Goal: Transaction & Acquisition: Subscribe to service/newsletter

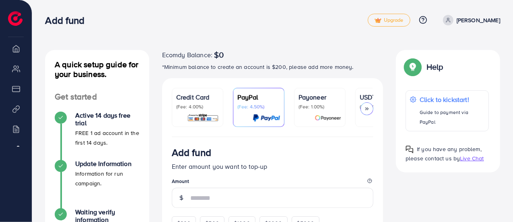
click at [368, 107] on icon at bounding box center [367, 109] width 6 height 6
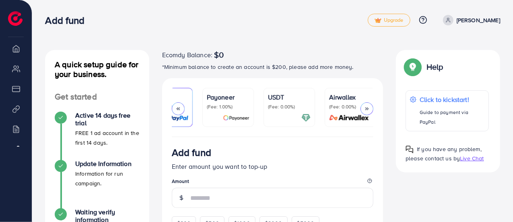
scroll to position [0, 94]
click at [301, 106] on p "(Fee: 0.00%)" at bounding box center [286, 106] width 43 height 6
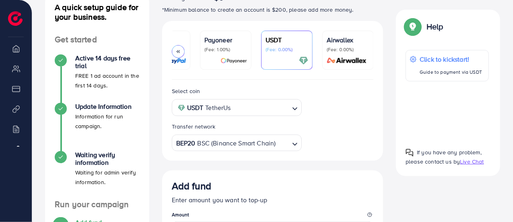
scroll to position [58, 0]
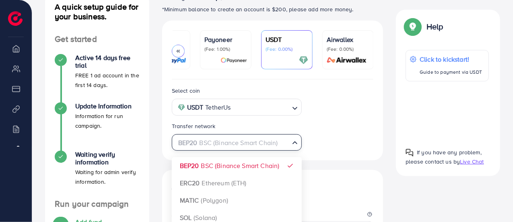
click at [294, 148] on span "Search for option" at bounding box center [295, 142] width 8 height 9
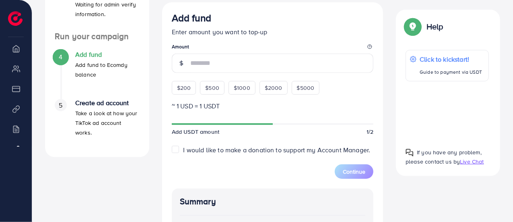
scroll to position [223, 0]
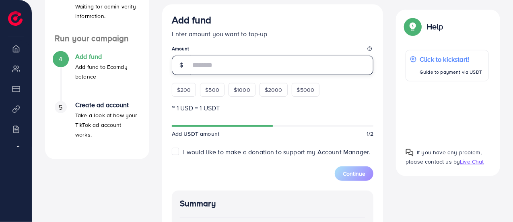
click at [206, 64] on input "number" at bounding box center [281, 65] width 183 height 19
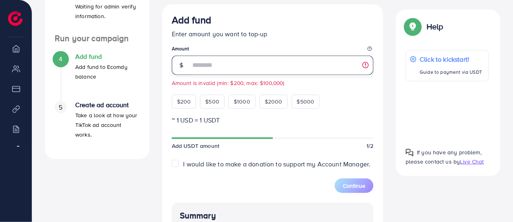
type input "*"
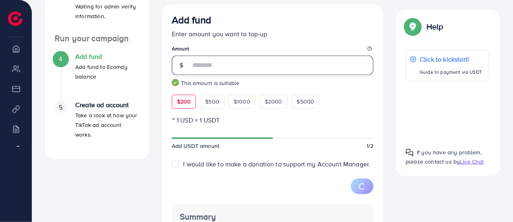
type input "***"
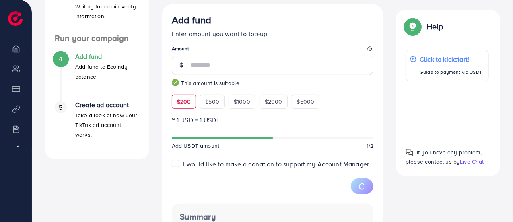
click at [348, 96] on div "Add fund Enter amount you want to top-up Amount *** This amount is suitable $20…" at bounding box center [273, 61] width 202 height 94
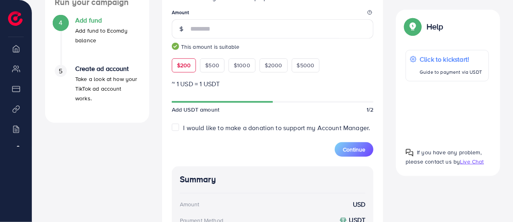
scroll to position [258, 0]
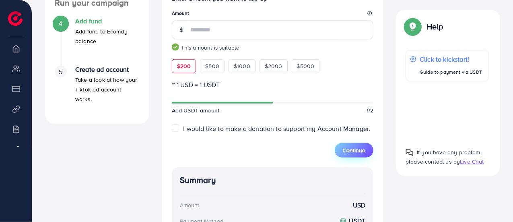
click at [345, 148] on span "Continue" at bounding box center [354, 150] width 23 height 8
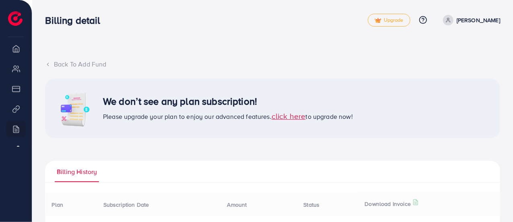
click at [292, 110] on span "click here" at bounding box center [289, 115] width 34 height 11
click at [58, 65] on div "Back To Add Fund" at bounding box center [272, 64] width 455 height 9
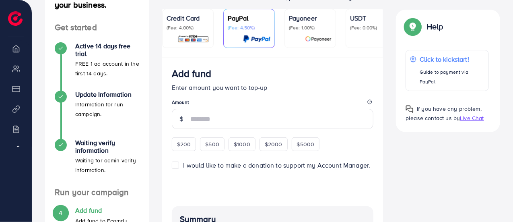
scroll to position [64, 0]
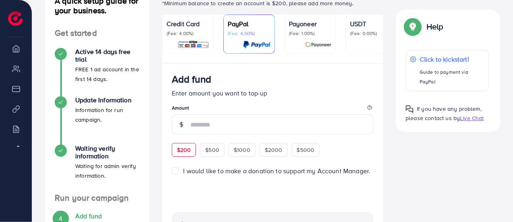
click at [183, 151] on span "$200" at bounding box center [184, 150] width 14 height 8
type input "***"
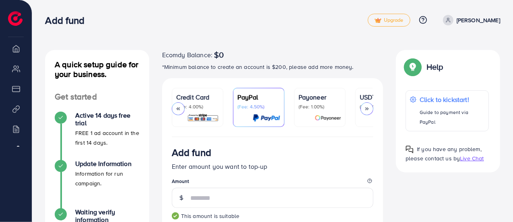
scroll to position [0, 94]
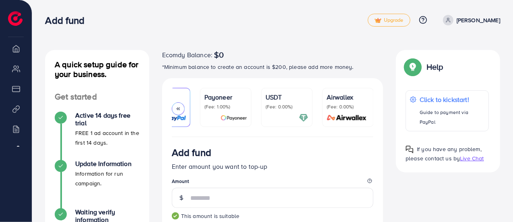
click at [279, 113] on div at bounding box center [286, 117] width 43 height 9
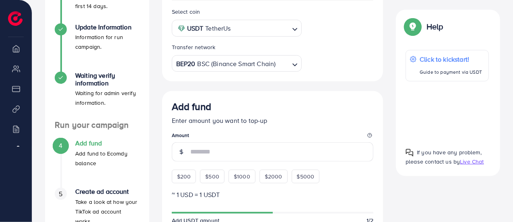
scroll to position [137, 0]
click at [180, 171] on div "$200" at bounding box center [184, 176] width 25 height 14
type input "***"
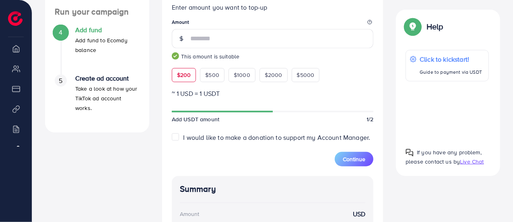
scroll to position [249, 0]
click at [352, 157] on span "Continue" at bounding box center [354, 160] width 23 height 8
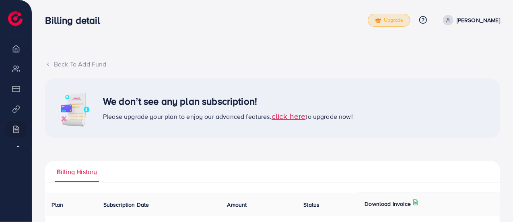
click at [395, 17] on span "Upgrade" at bounding box center [389, 20] width 29 height 6
click at [382, 21] on span "Upgrade" at bounding box center [389, 20] width 29 height 6
click at [298, 110] on span "click here" at bounding box center [289, 115] width 34 height 11
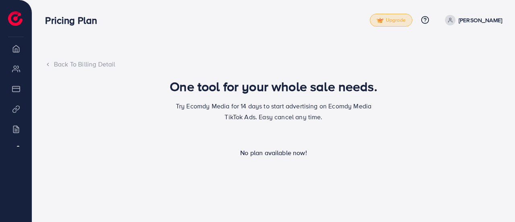
click at [397, 24] on link "Upgrade" at bounding box center [391, 20] width 43 height 13
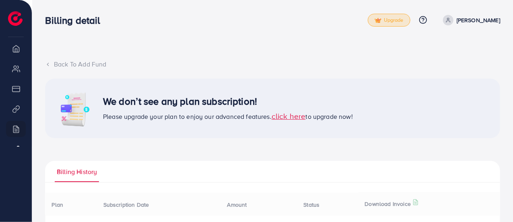
click at [382, 23] on span "Upgrade" at bounding box center [389, 20] width 29 height 6
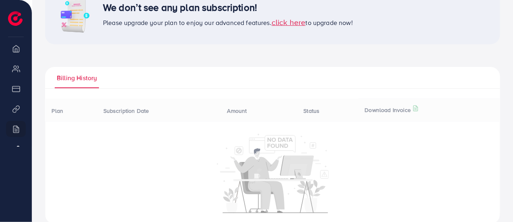
click at [293, 17] on span "click here" at bounding box center [289, 21] width 34 height 11
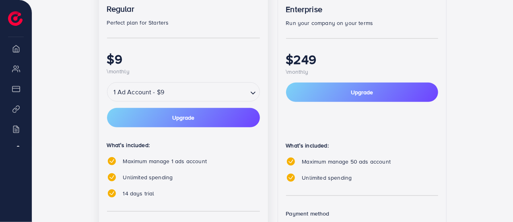
scroll to position [175, 0]
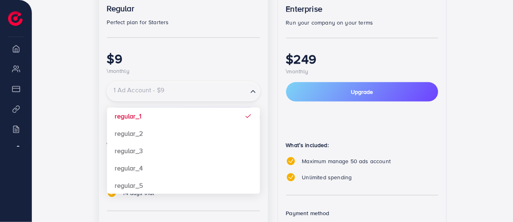
click at [234, 92] on input "Search for option" at bounding box center [177, 91] width 139 height 14
click at [206, 100] on div "1 Ad Account - $9 Loading..." at bounding box center [183, 91] width 153 height 19
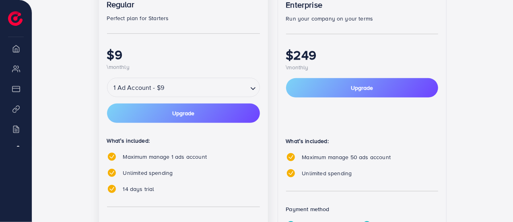
scroll to position [179, 0]
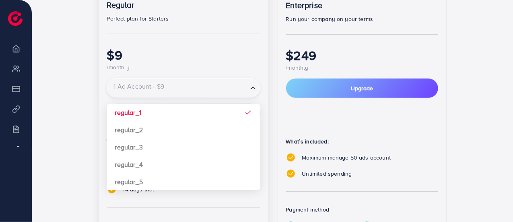
click at [206, 91] on input "Search for option" at bounding box center [177, 88] width 139 height 14
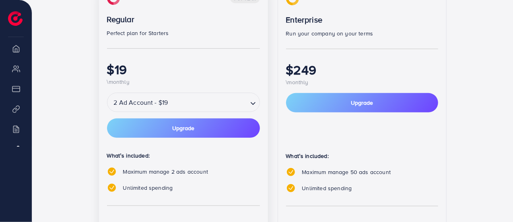
scroll to position [163, 0]
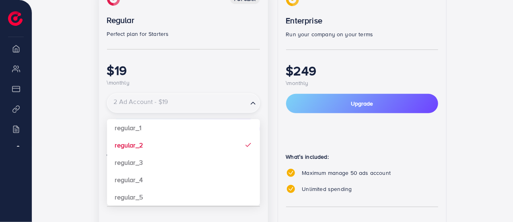
click at [210, 108] on input "Search for option" at bounding box center [177, 103] width 139 height 14
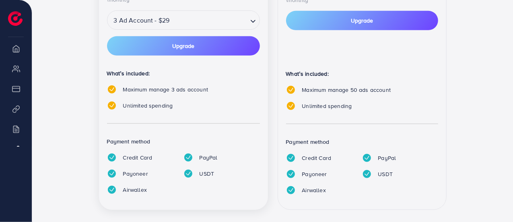
scroll to position [247, 0]
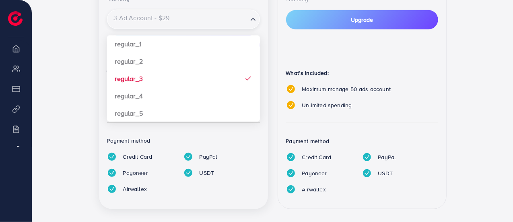
click at [202, 17] on input "Search for option" at bounding box center [177, 19] width 139 height 14
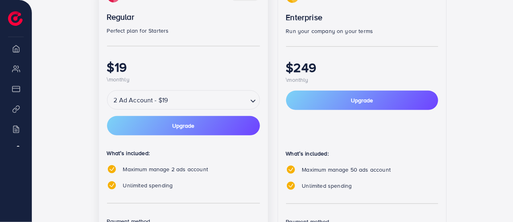
scroll to position [167, 0]
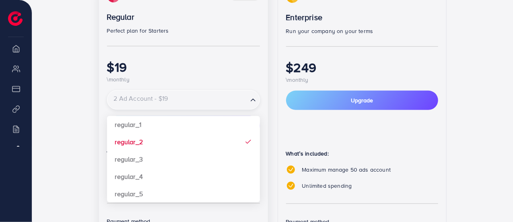
click at [167, 93] on div "2 Ad Account - $19" at bounding box center [177, 100] width 140 height 14
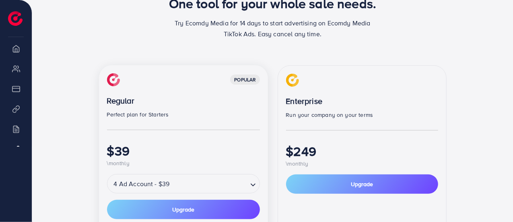
scroll to position [0, 0]
